Goal: Task Accomplishment & Management: Use online tool/utility

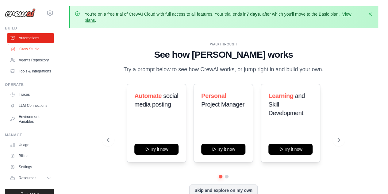
click at [32, 50] on link "Crew Studio" at bounding box center [31, 49] width 46 height 10
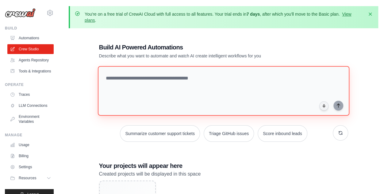
click at [170, 89] on textarea at bounding box center [223, 91] width 251 height 50
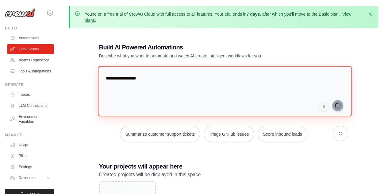
type textarea "**********"
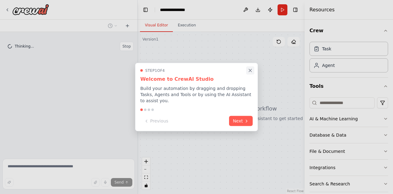
click at [252, 72] on icon "Close walkthrough" at bounding box center [250, 71] width 6 height 6
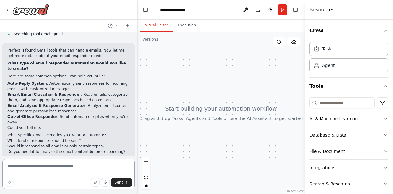
scroll to position [105, 0]
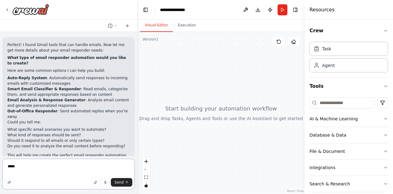
type textarea "*****"
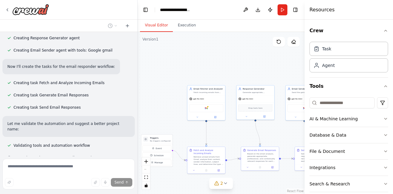
scroll to position [418, 0]
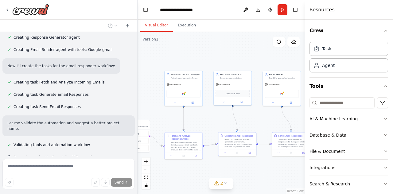
drag, startPoint x: 290, startPoint y: 139, endPoint x: 200, endPoint y: 119, distance: 92.6
click at [200, 119] on div ".deletable-edge-delete-btn { width: 20px; height: 20px; border: 0px solid #ffff…" at bounding box center [220, 113] width 167 height 162
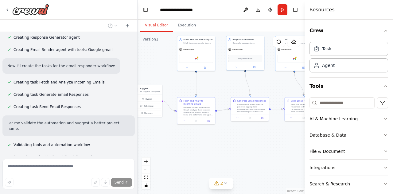
drag, startPoint x: 252, startPoint y: 115, endPoint x: 297, endPoint y: 90, distance: 51.2
click at [297, 90] on div ".deletable-edge-delete-btn { width: 20px; height: 20px; border: 0px solid #ffff…" at bounding box center [220, 113] width 167 height 162
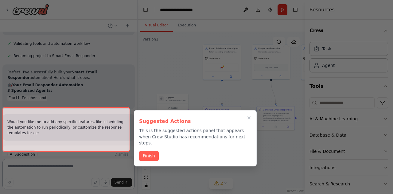
scroll to position [524, 0]
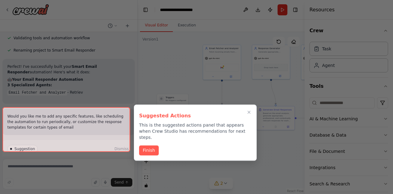
click at [100, 140] on div at bounding box center [66, 129] width 128 height 44
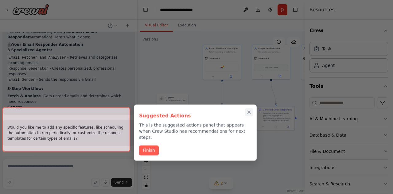
scroll to position [565, 0]
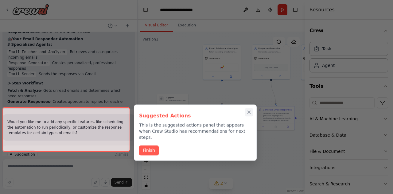
click at [248, 115] on button "Close walkthrough" at bounding box center [249, 112] width 8 height 8
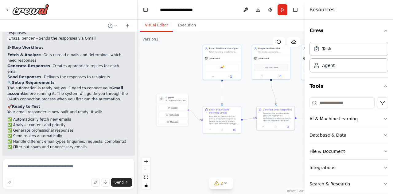
scroll to position [606, 0]
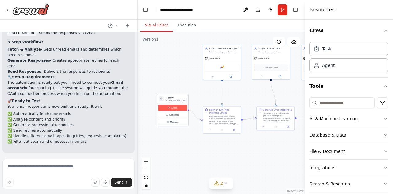
click at [166, 108] on button "Event" at bounding box center [172, 108] width 29 height 6
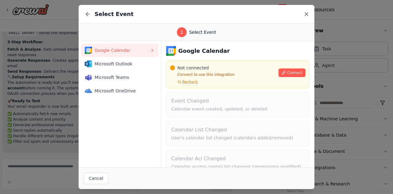
click at [307, 15] on icon at bounding box center [306, 14] width 3 height 3
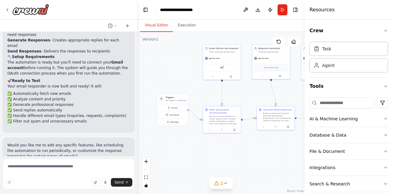
scroll to position [644, 0]
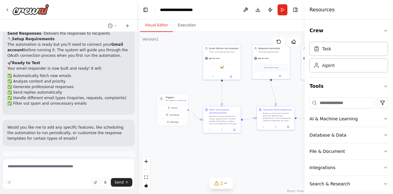
click at [65, 183] on span "Run Automation" at bounding box center [71, 185] width 30 height 5
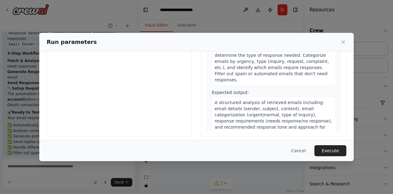
scroll to position [68, 0]
click at [330, 154] on button "Execute" at bounding box center [330, 150] width 32 height 11
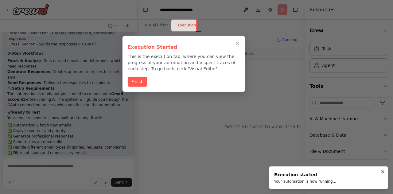
click at [182, 28] on div at bounding box center [184, 25] width 26 height 13
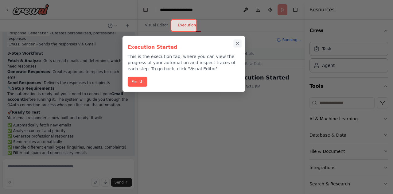
click at [236, 44] on icon "Close walkthrough" at bounding box center [237, 43] width 3 height 3
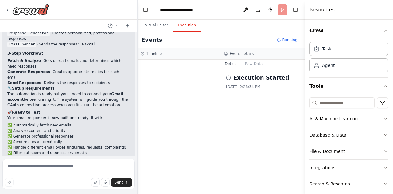
click at [227, 76] on circle at bounding box center [228, 77] width 4 height 4
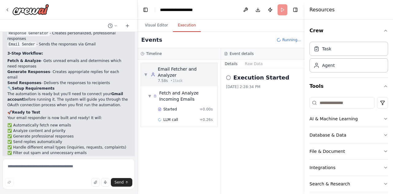
click at [198, 78] on div "7.58s • 1 task" at bounding box center [186, 80] width 56 height 5
click at [189, 111] on div "▼ Fetch and Analyze Incoming Emails Started + 0.00s LLM call 16.6s + 16.84s" at bounding box center [181, 106] width 71 height 38
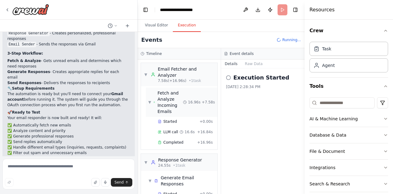
click at [189, 111] on div "▼ Fetch and Analyze Incoming Emails 16.96s + 7.58s" at bounding box center [181, 101] width 71 height 29
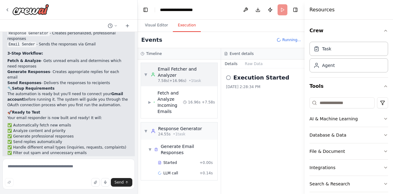
click at [180, 70] on div "Email Fetcher and Analyzer" at bounding box center [186, 72] width 56 height 12
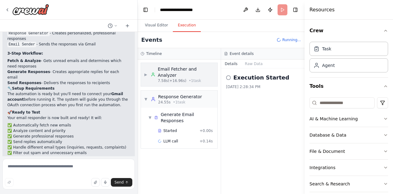
click at [180, 70] on div "Email Fetcher and Analyzer" at bounding box center [186, 72] width 56 height 12
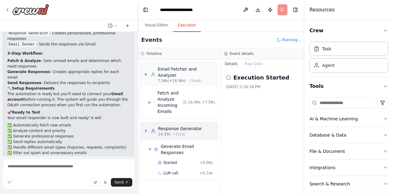
click at [145, 127] on div "▼ Response Generator 24.55s • 1 task" at bounding box center [173, 130] width 58 height 11
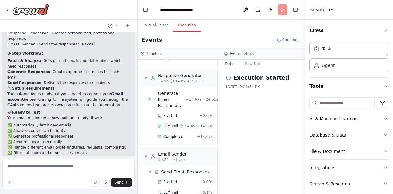
scroll to position [64, 0]
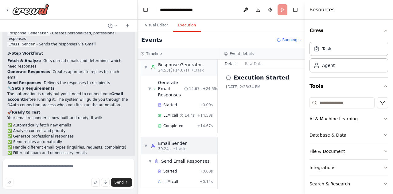
click at [153, 146] on icon at bounding box center [153, 146] width 3 height 1
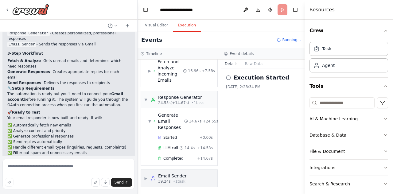
scroll to position [30, 0]
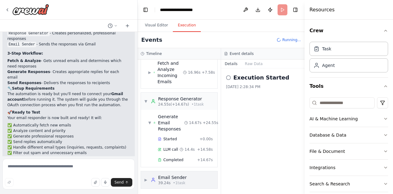
click at [147, 177] on span "▶" at bounding box center [146, 179] width 4 height 5
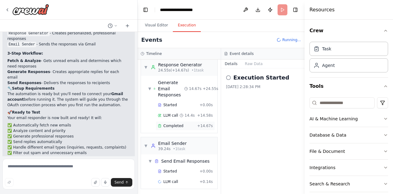
click at [171, 126] on span "Completed" at bounding box center [173, 125] width 20 height 5
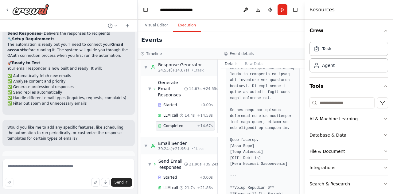
scroll to position [80, 0]
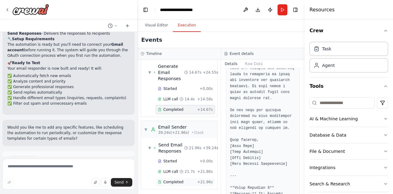
click at [168, 179] on span "Completed" at bounding box center [173, 181] width 20 height 5
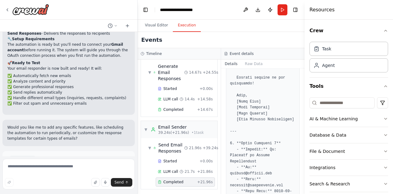
scroll to position [639, 0]
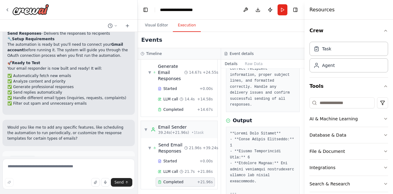
scroll to position [0, 0]
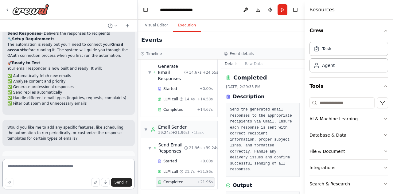
click at [61, 163] on textarea at bounding box center [68, 174] width 132 height 31
type textarea "*"
type textarea "**********"
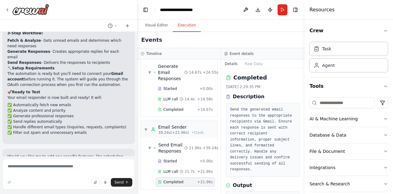
scroll to position [648, 0]
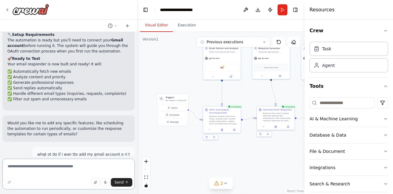
click at [158, 28] on button "Visual Editor" at bounding box center [156, 25] width 33 height 13
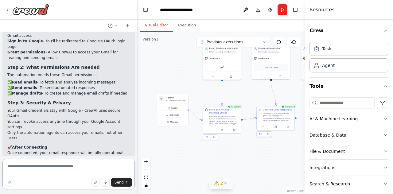
scroll to position [863, 0]
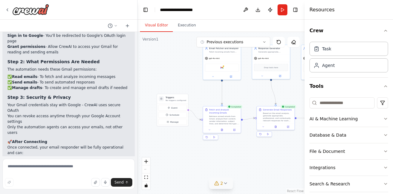
click at [225, 183] on icon at bounding box center [225, 183] width 5 height 5
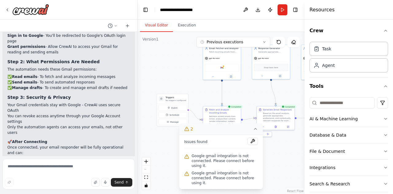
scroll to position [869, 0]
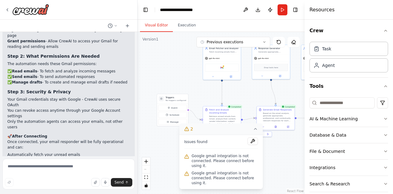
click at [225, 158] on span "Google gmail integration is not connected. Please connect before using it." at bounding box center [224, 160] width 66 height 15
click at [274, 167] on div ".deletable-edge-delete-btn { width: 20px; height: 20px; border: 0px solid #ffff…" at bounding box center [220, 113] width 167 height 162
click at [254, 129] on icon at bounding box center [255, 128] width 2 height 1
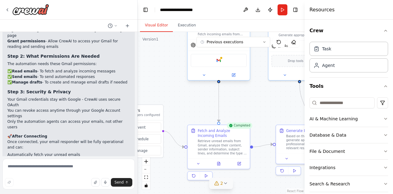
click at [218, 67] on div "Google gmail" at bounding box center [218, 60] width 62 height 19
click at [218, 65] on div "Google gmail" at bounding box center [218, 60] width 56 height 13
click at [203, 75] on icon at bounding box center [204, 75] width 2 height 1
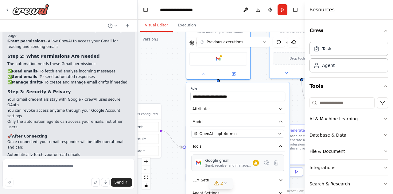
click at [217, 169] on div "Google gmail Send, receive, and manage Gmail messages and email settings." at bounding box center [237, 162] width 93 height 17
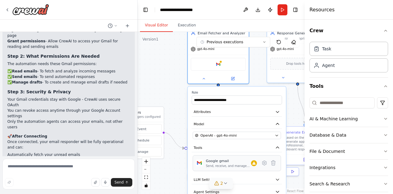
click at [256, 167] on div "Google gmail Send, receive, and manage Gmail messages and email settings." at bounding box center [230, 163] width 51 height 10
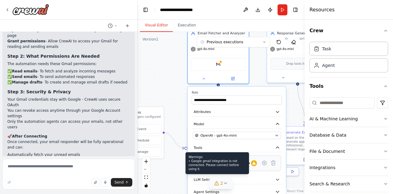
click at [255, 163] on icon at bounding box center [253, 163] width 3 height 3
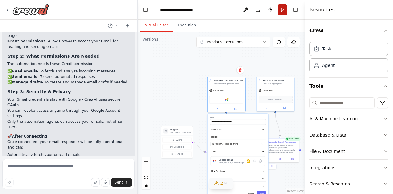
click at [282, 8] on button "Run" at bounding box center [282, 9] width 10 height 11
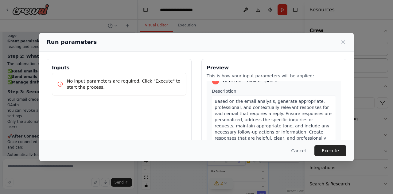
scroll to position [145, 0]
click at [136, 85] on p "No input parameters are required. Click "Execute" to start the process." at bounding box center [124, 84] width 114 height 12
click at [344, 43] on icon at bounding box center [343, 42] width 6 height 6
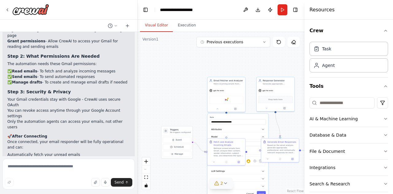
click at [227, 182] on icon at bounding box center [225, 183] width 5 height 5
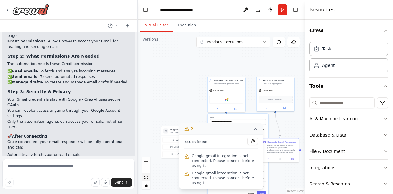
click at [148, 178] on button "fit view" at bounding box center [146, 177] width 8 height 8
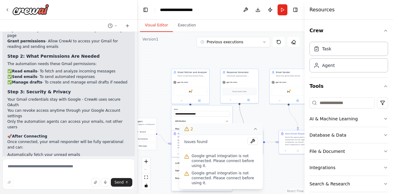
click at [241, 109] on icon "Edge from 818bc20b-bfe5-4513-8950-edae255f1afb to a244c331-4235-45be-ae93-83c67…" at bounding box center [241, 117] width 5 height 24
click at [252, 139] on button at bounding box center [252, 140] width 10 height 7
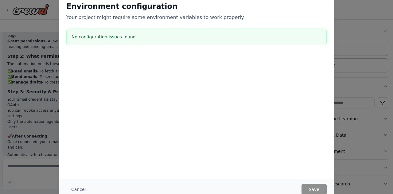
click at [200, 32] on div "No configuration issues found." at bounding box center [196, 37] width 260 height 17
click at [340, 52] on div "Environment configuration Your project might require some environment variables…" at bounding box center [196, 97] width 393 height 194
click at [109, 105] on div at bounding box center [196, 85] width 275 height 61
drag, startPoint x: 109, startPoint y: 105, endPoint x: 76, endPoint y: 190, distance: 91.1
click at [76, 190] on button "Cancel" at bounding box center [78, 189] width 24 height 11
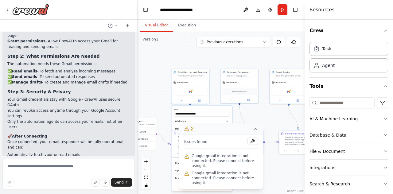
click at [253, 120] on div ".deletable-edge-delete-btn { width: 20px; height: 20px; border: 0px solid #ffff…" at bounding box center [220, 113] width 167 height 162
click at [257, 127] on button "2" at bounding box center [220, 128] width 83 height 11
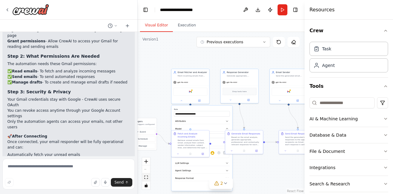
click at [146, 175] on button "fit view" at bounding box center [146, 177] width 8 height 8
click at [146, 173] on div "React Flow controls" at bounding box center [146, 173] width 8 height 32
drag, startPoint x: 144, startPoint y: 167, endPoint x: 144, endPoint y: 163, distance: 4.4
click at [144, 163] on div "React Flow controls" at bounding box center [146, 173] width 8 height 32
click at [144, 163] on button "zoom in" at bounding box center [146, 161] width 8 height 8
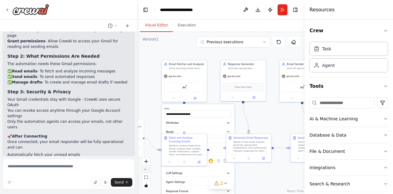
click at [146, 172] on button "zoom out" at bounding box center [146, 169] width 8 height 8
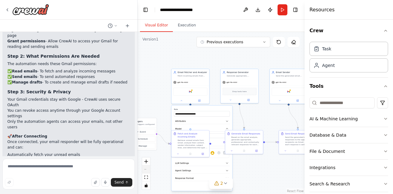
click at [146, 172] on div "React Flow controls" at bounding box center [146, 173] width 8 height 32
click at [190, 107] on div "**********" at bounding box center [201, 147] width 61 height 85
click at [200, 102] on div at bounding box center [190, 100] width 38 height 6
click at [199, 102] on div at bounding box center [190, 100] width 38 height 6
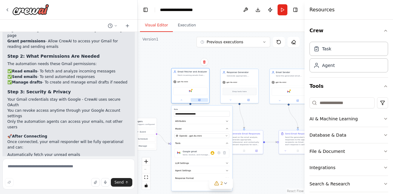
click at [199, 100] on icon at bounding box center [200, 100] width 2 height 2
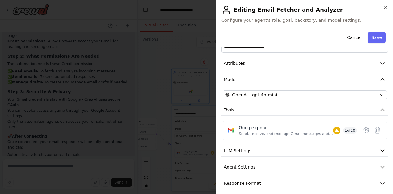
scroll to position [0, 0]
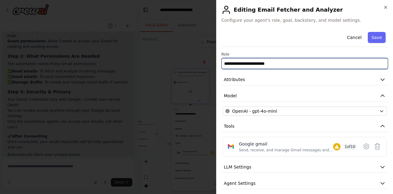
click at [293, 66] on input "**********" at bounding box center [304, 63] width 167 height 11
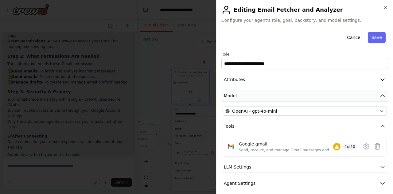
click at [291, 98] on button "Model" at bounding box center [304, 95] width 167 height 11
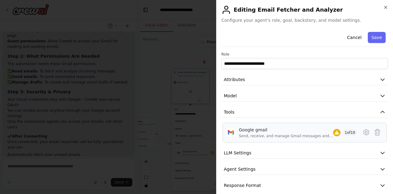
scroll to position [6, 0]
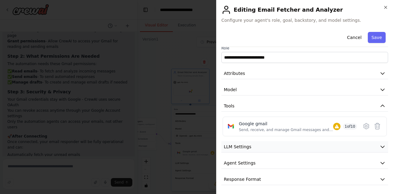
click at [291, 151] on button "LLM Settings" at bounding box center [304, 146] width 167 height 11
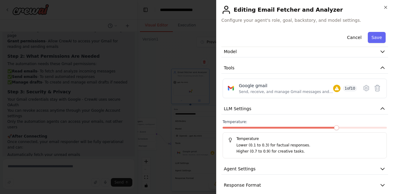
scroll to position [50, 0]
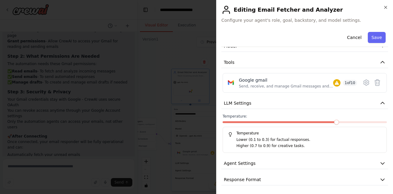
click at [284, 172] on div "**********" at bounding box center [304, 82] width 167 height 205
click at [279, 164] on button "Agent Settings" at bounding box center [304, 163] width 167 height 11
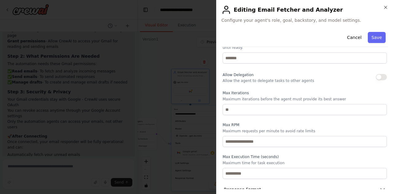
scroll to position [214, 0]
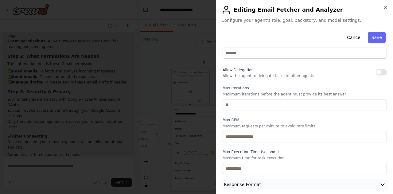
click at [373, 179] on button "Response Format" at bounding box center [304, 184] width 167 height 11
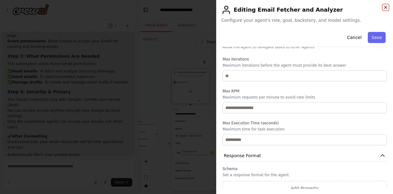
click at [386, 7] on icon "button" at bounding box center [385, 7] width 5 height 5
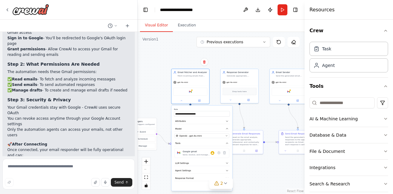
scroll to position [869, 0]
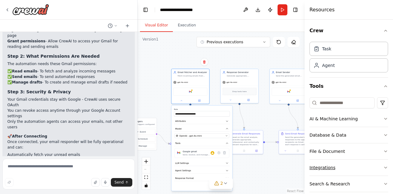
click at [324, 167] on div "Integrations" at bounding box center [322, 167] width 26 height 6
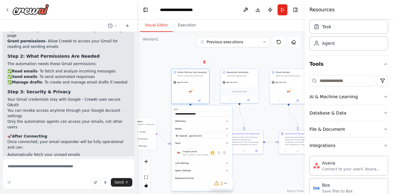
scroll to position [0, 0]
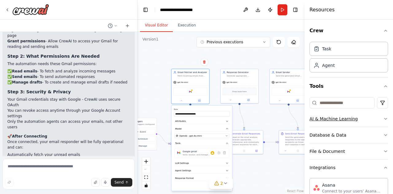
click at [328, 119] on div "AI & Machine Learning" at bounding box center [333, 119] width 48 height 6
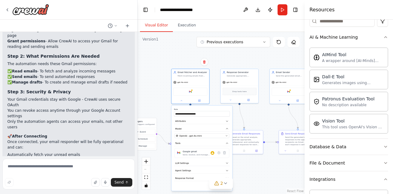
scroll to position [82, 0]
click at [339, 146] on div "Database & Data" at bounding box center [327, 146] width 37 height 6
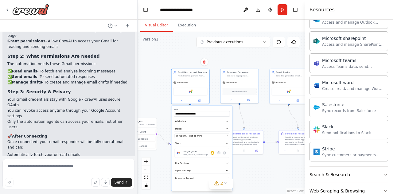
scroll to position [557, 0]
